Goal: Find specific page/section

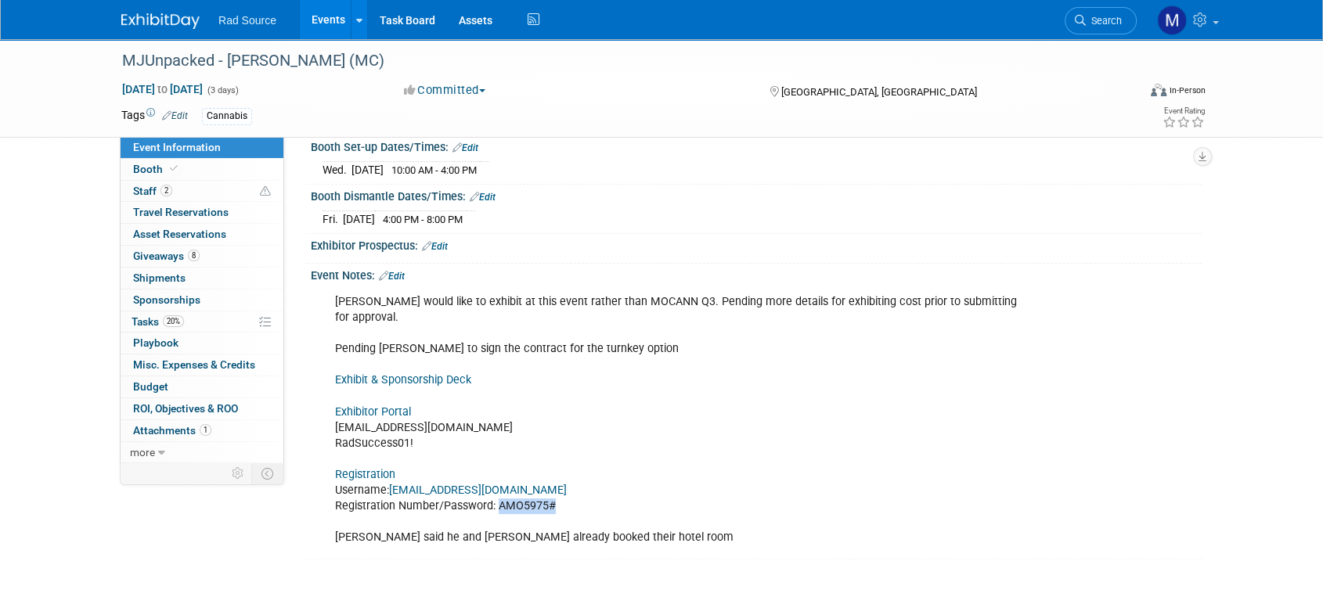
drag, startPoint x: 0, startPoint y: 0, endPoint x: 164, endPoint y: 22, distance: 165.9
click at [164, 22] on img at bounding box center [160, 21] width 78 height 16
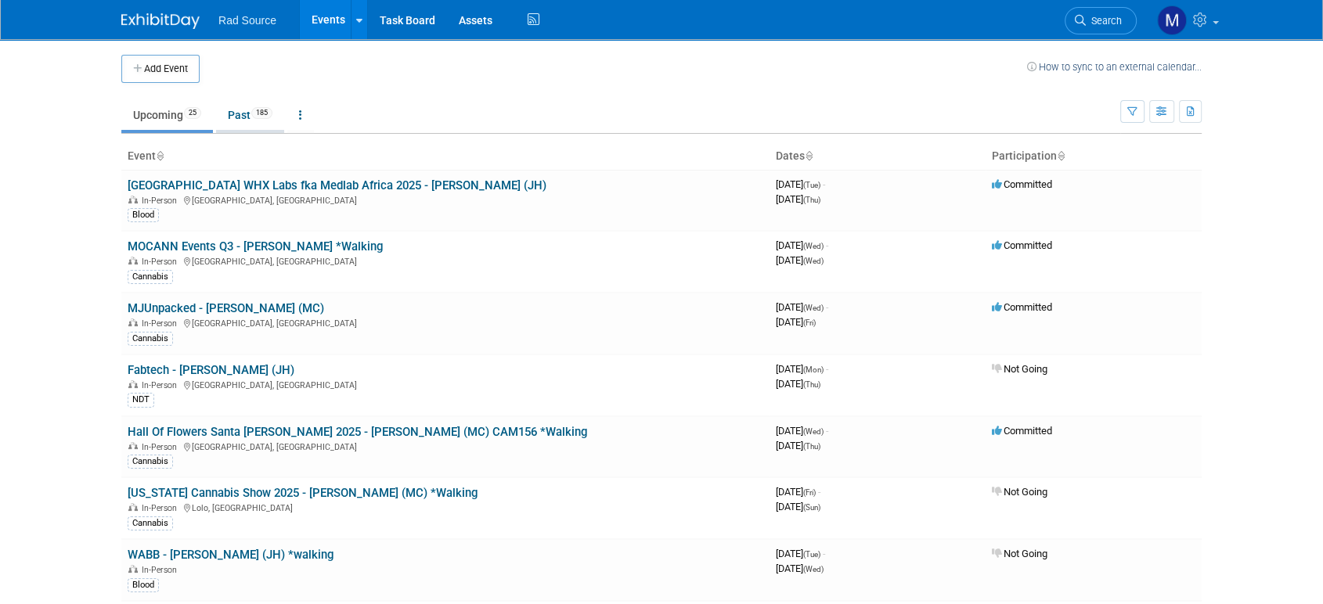
click at [259, 109] on span "185" at bounding box center [261, 113] width 21 height 12
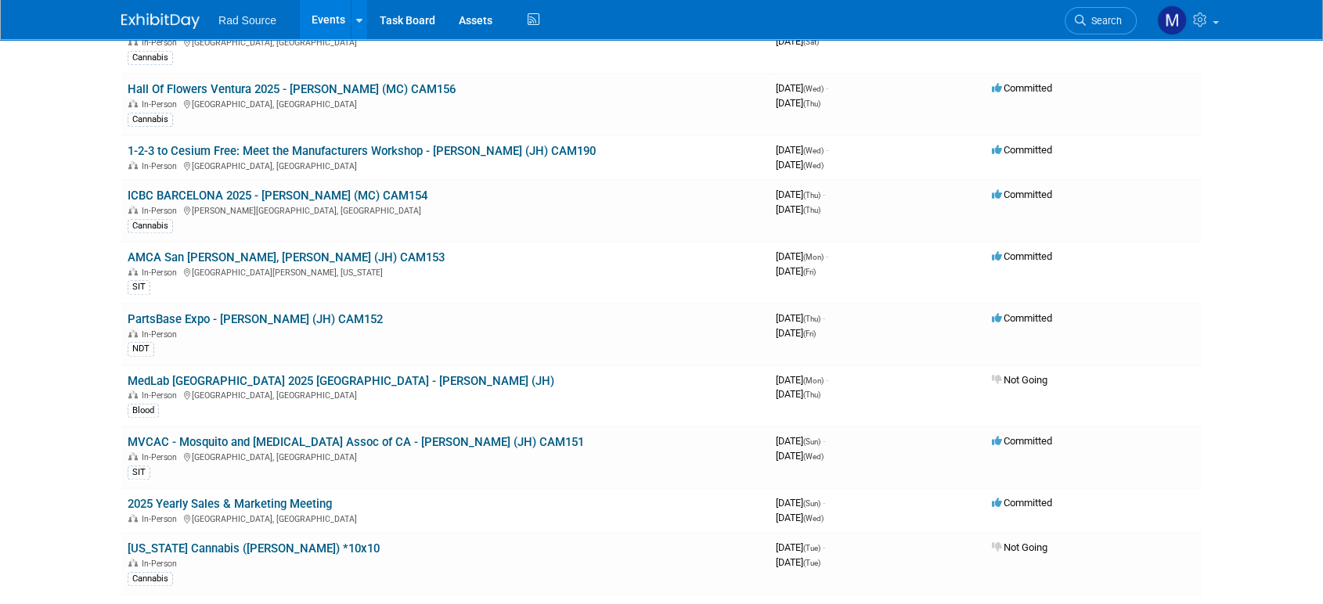
scroll to position [1130, 0]
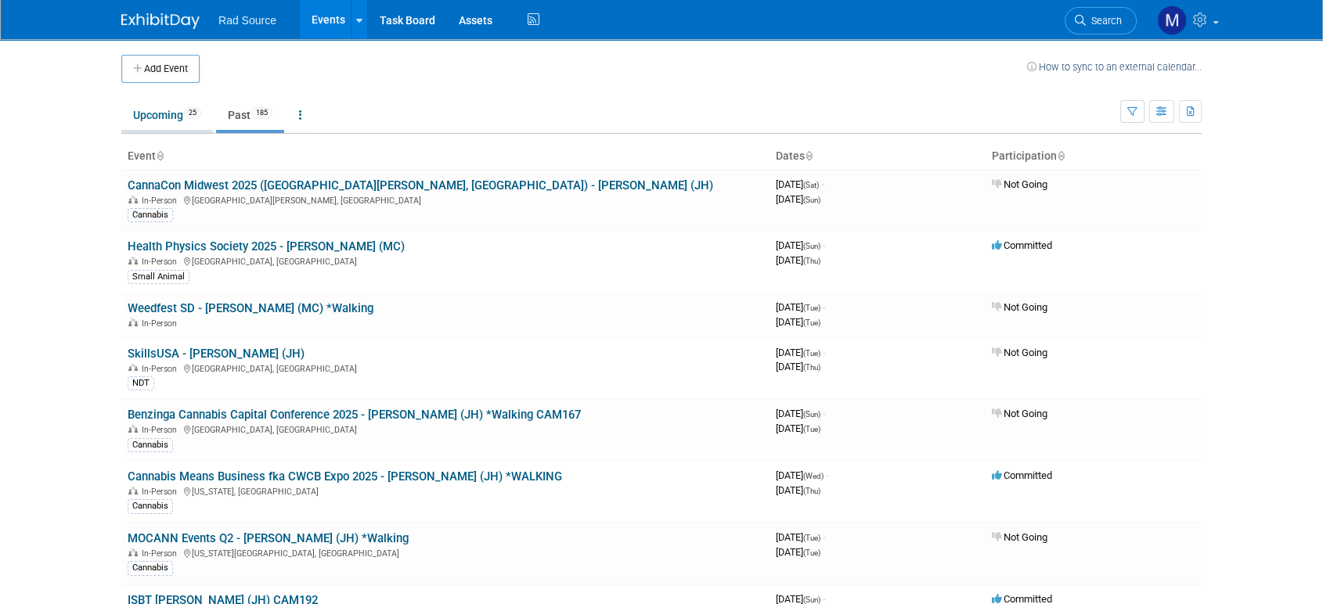
click at [148, 113] on link "Upcoming 25" at bounding box center [167, 115] width 92 height 30
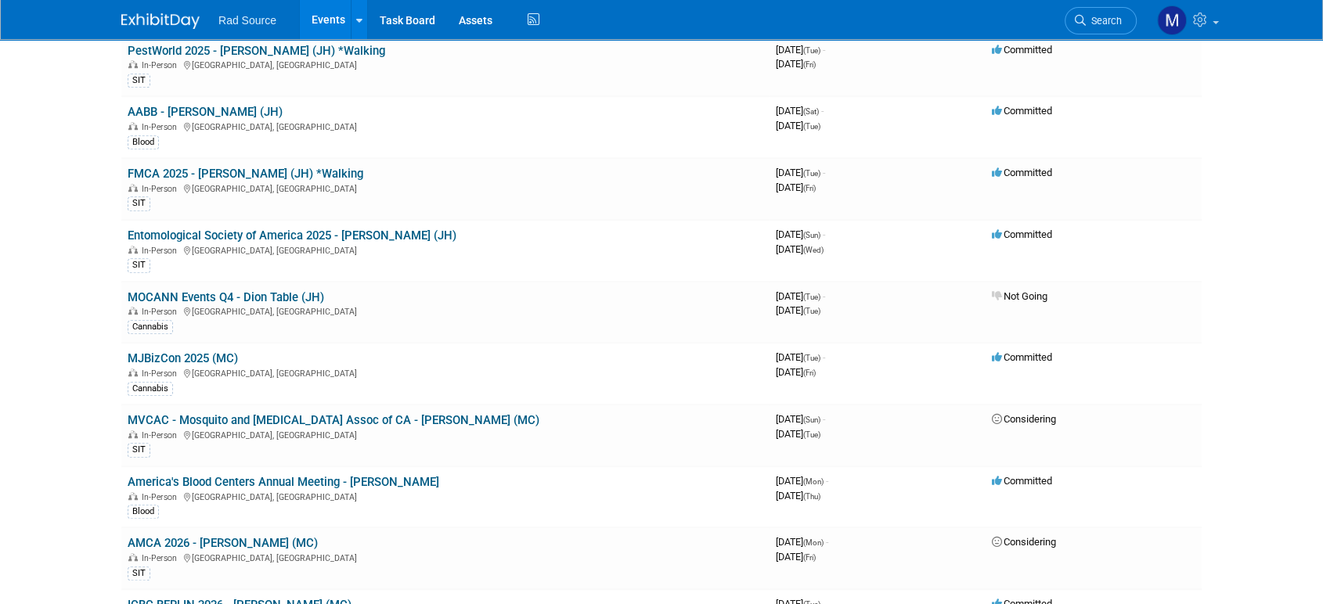
scroll to position [883, 0]
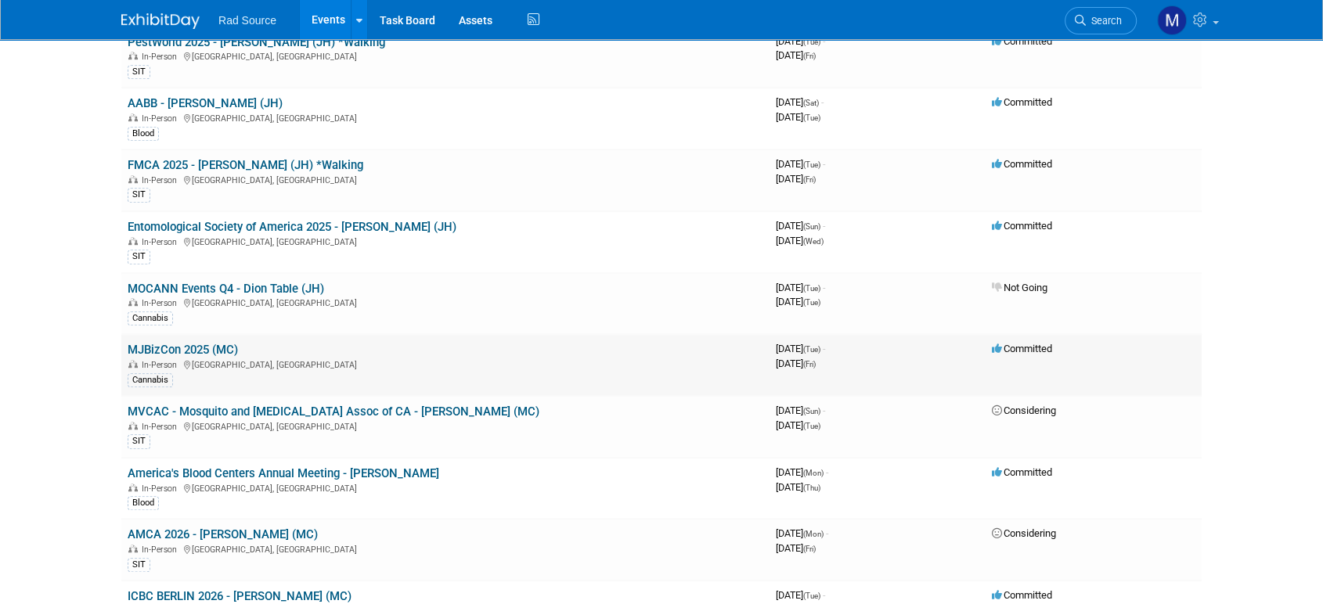
click at [207, 345] on link "MJBizCon 2025 (MC)" at bounding box center [183, 350] width 110 height 14
